Goal: Task Accomplishment & Management: Manage account settings

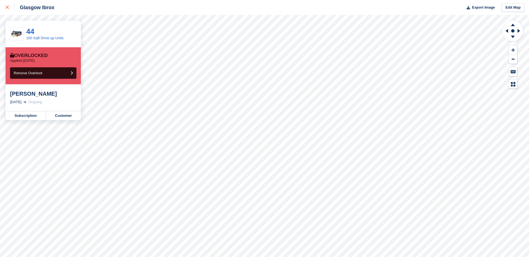
click at [4, 4] on link at bounding box center [7, 7] width 15 height 15
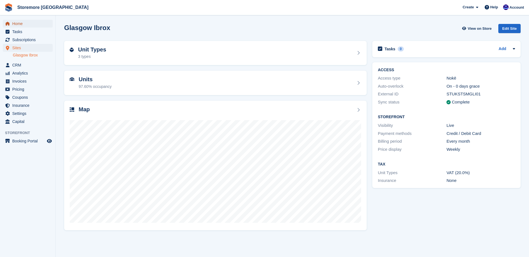
click at [31, 22] on span "Home" at bounding box center [28, 24] width 33 height 8
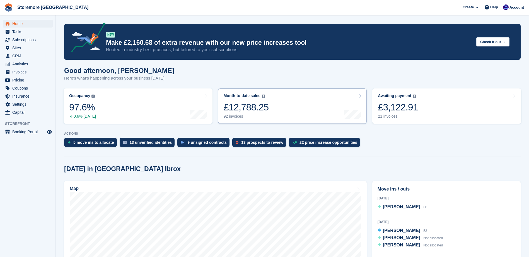
click at [228, 115] on div "92 invoices" at bounding box center [245, 116] width 45 height 5
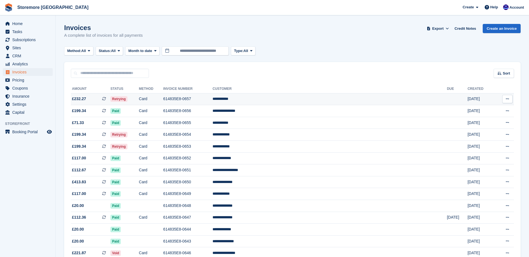
click at [290, 98] on td "**********" at bounding box center [329, 99] width 234 height 12
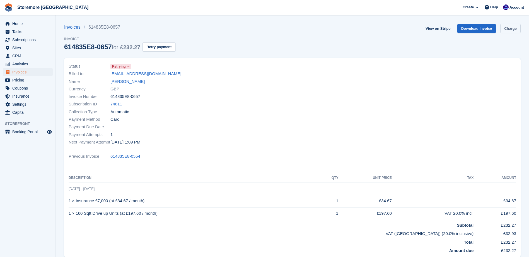
click at [506, 31] on link "Charge" at bounding box center [510, 28] width 20 height 9
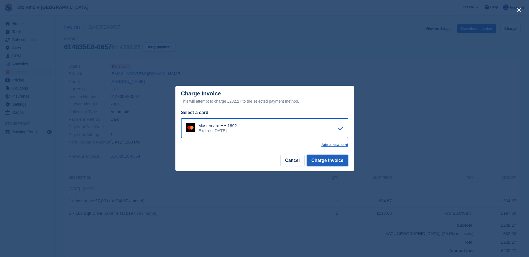
click at [334, 158] on button "Charge Invoice" at bounding box center [327, 160] width 42 height 11
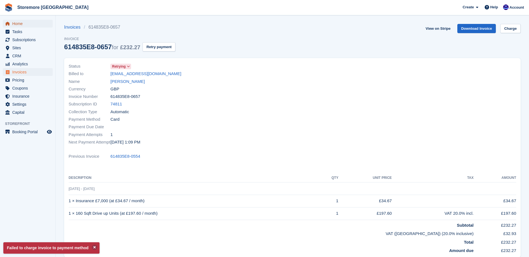
click at [27, 21] on span "Home" at bounding box center [28, 24] width 33 height 8
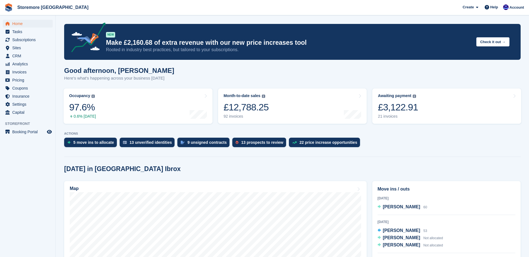
scroll to position [28, 0]
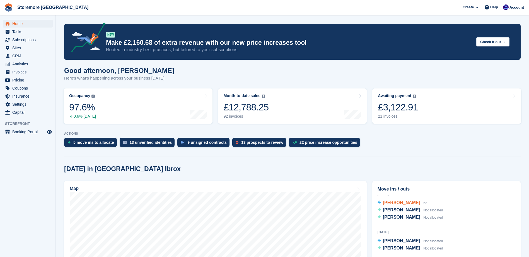
click at [398, 203] on span "Iain Mitchell" at bounding box center [401, 203] width 37 height 5
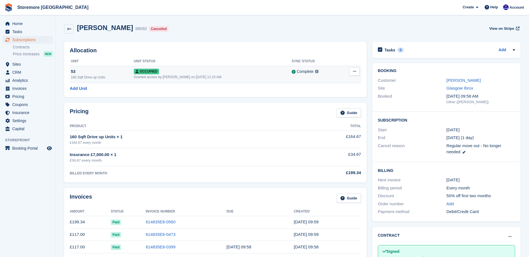
click at [356, 73] on icon at bounding box center [354, 72] width 3 height 4
click at [323, 103] on p "Deallocate" at bounding box center [332, 101] width 48 height 7
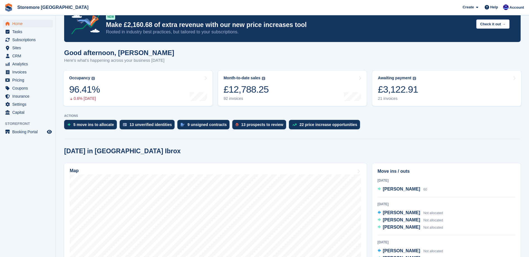
scroll to position [28, 0]
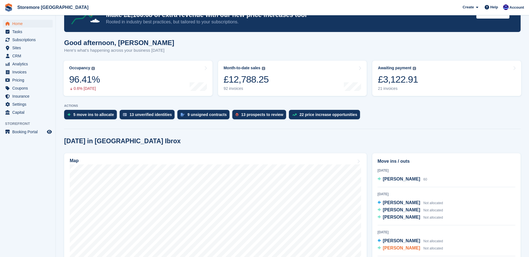
click at [394, 249] on span "[PERSON_NAME]" at bounding box center [401, 248] width 37 height 5
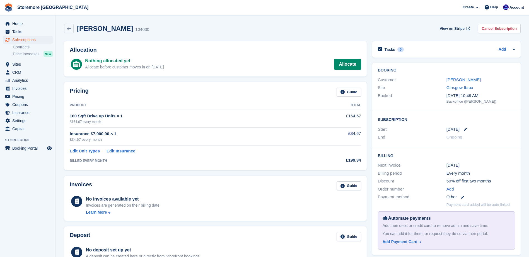
click at [463, 129] on link at bounding box center [462, 129] width 7 height 3
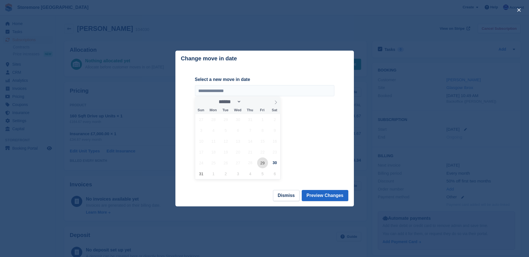
click at [263, 163] on span "29" at bounding box center [262, 163] width 11 height 11
type input "**********"
click at [332, 198] on button "Preview Changes" at bounding box center [324, 195] width 47 height 11
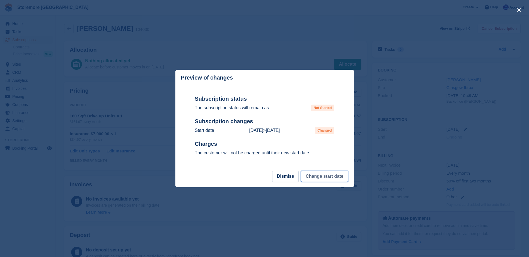
click at [328, 177] on button "Change start date" at bounding box center [324, 176] width 47 height 11
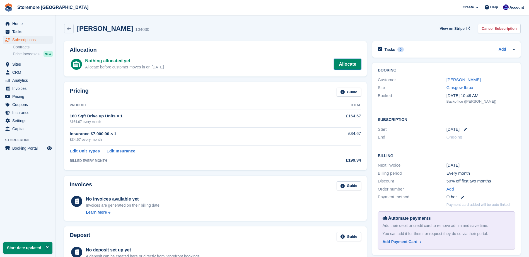
click at [344, 63] on link "Allocate" at bounding box center [347, 64] width 27 height 11
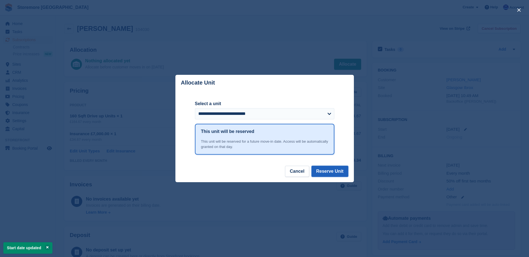
click at [338, 174] on button "Reserve Unit" at bounding box center [329, 171] width 37 height 11
